Goal: Task Accomplishment & Management: Manage account settings

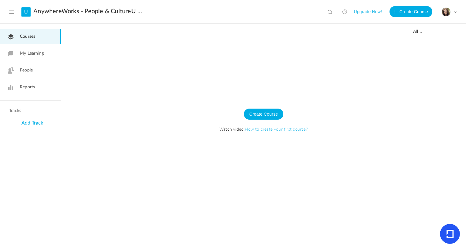
click at [11, 12] on span at bounding box center [11, 12] width 5 height 4
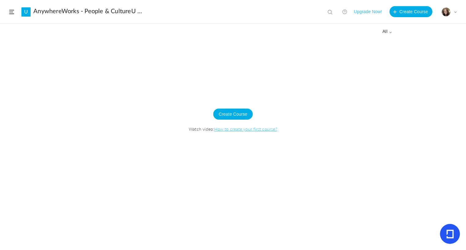
click at [11, 12] on span at bounding box center [11, 12] width 5 height 4
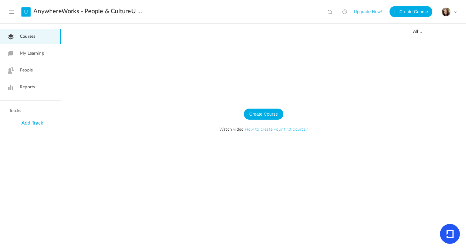
click at [24, 39] on span "Courses" at bounding box center [27, 36] width 15 height 6
click at [30, 53] on span "My Learning" at bounding box center [32, 53] width 24 height 6
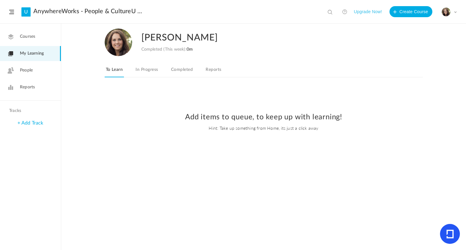
click at [22, 36] on span "Courses" at bounding box center [27, 36] width 15 height 6
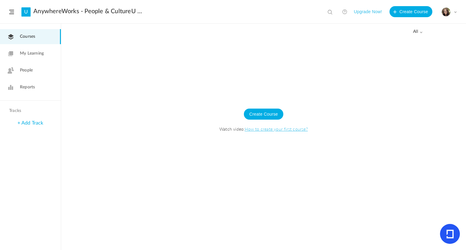
click at [452, 16] on div "My Profile University Settings Current Plan Logout" at bounding box center [449, 11] width 15 height 9
click at [415, 63] on link "Logout" at bounding box center [428, 60] width 58 height 11
